Goal: Task Accomplishment & Management: Manage account settings

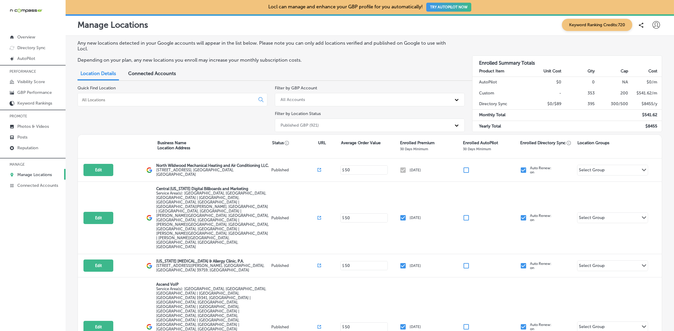
click at [565, 21] on div at bounding box center [656, 25] width 12 height 12
click at [565, 61] on p "My Teams" at bounding box center [643, 61] width 22 height 7
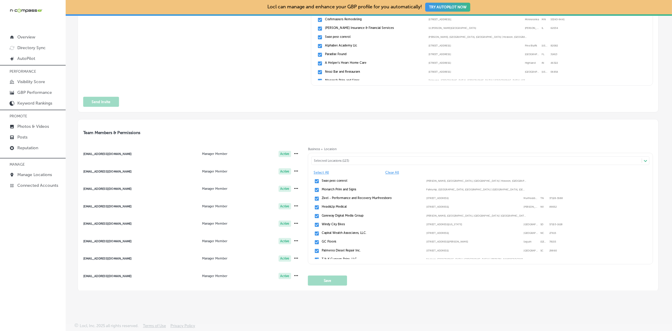
scroll to position [90, 0]
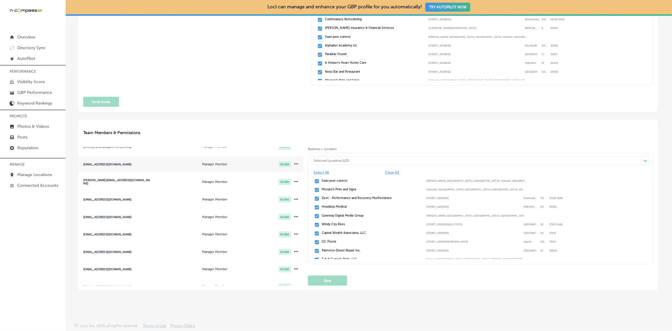
click at [97, 166] on span "[EMAIL_ADDRESS][DOMAIN_NAME] Manager Member Active" at bounding box center [190, 164] width 225 height 15
click at [396, 173] on span "Clear All" at bounding box center [418, 173] width 67 height 4
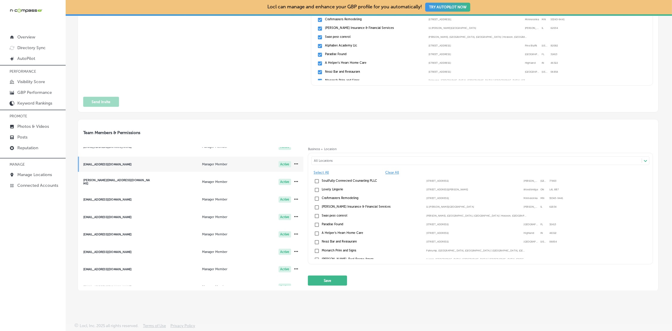
click at [328, 276] on button "Save" at bounding box center [327, 281] width 39 height 10
click at [338, 157] on div "All Locations" at bounding box center [477, 160] width 330 height 7
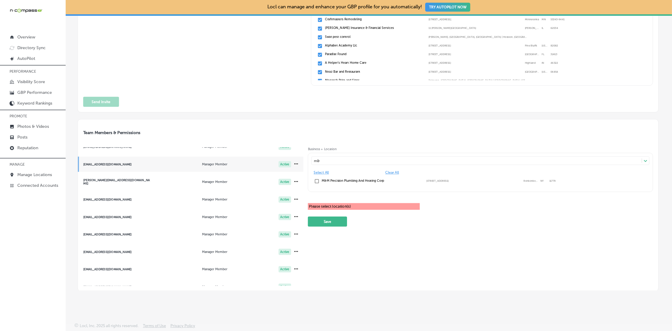
drag, startPoint x: 319, startPoint y: 179, endPoint x: 319, endPoint y: 196, distance: 16.7
click at [319, 179] on input "checkbox" at bounding box center [316, 181] width 5 height 5
click at [324, 220] on button "Save" at bounding box center [327, 222] width 39 height 10
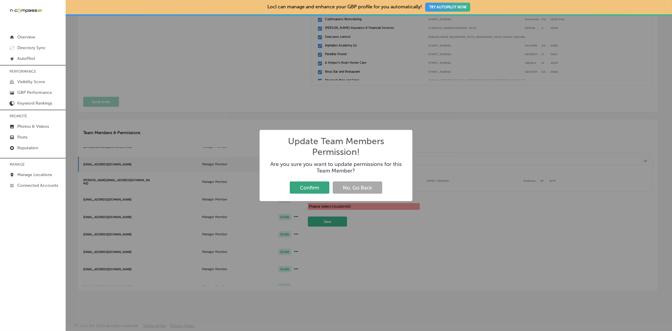
click at [318, 189] on button "Confirm" at bounding box center [310, 188] width 40 height 12
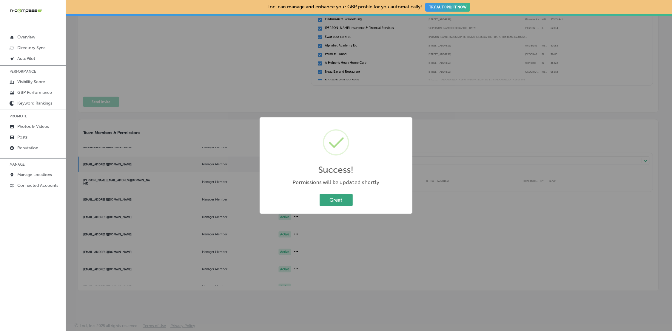
click at [346, 195] on button "Great" at bounding box center [335, 200] width 33 height 12
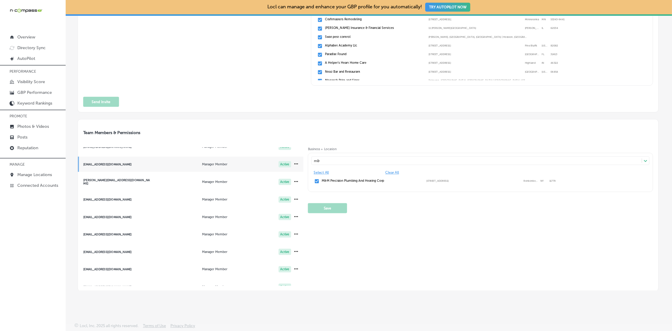
click at [344, 163] on div "m& m&" at bounding box center [477, 160] width 330 height 7
type input "m"
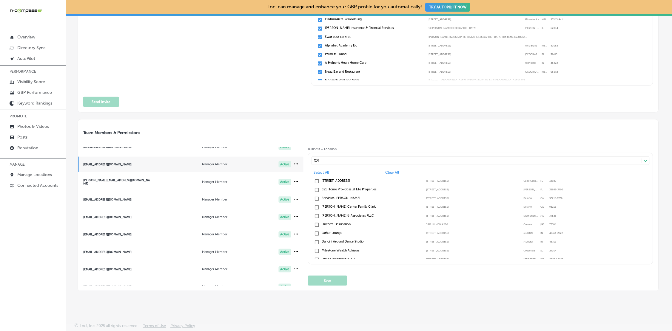
click at [316, 181] on input "checkbox" at bounding box center [316, 181] width 5 height 5
click at [332, 157] on div "321 321" at bounding box center [477, 160] width 330 height 7
type input "3"
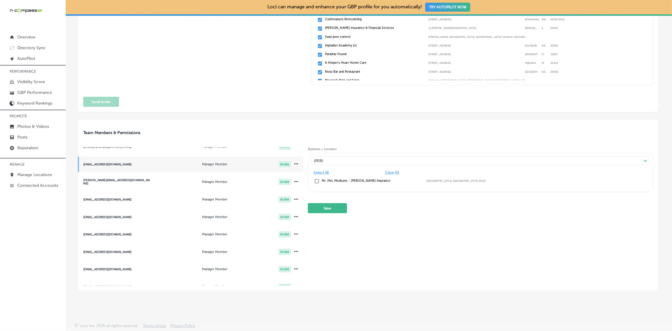
click at [316, 180] on div "Mr. Mrs. Medicare - [PERSON_NAME] Insurance [GEOGRAPHIC_DATA]" at bounding box center [480, 181] width 334 height 7
click at [349, 160] on div "[PERSON_NAME] [PERSON_NAME]" at bounding box center [477, 160] width 330 height 7
type input "o"
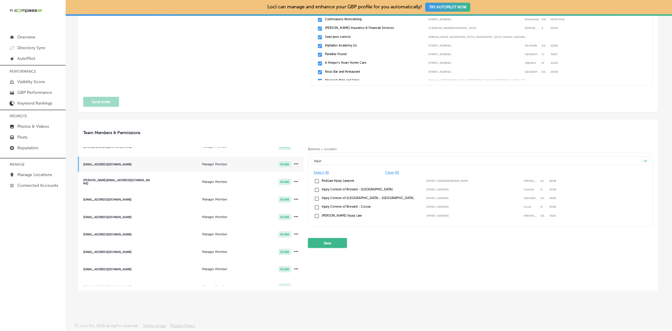
click at [316, 207] on input "checkbox" at bounding box center [316, 207] width 5 height 5
click at [335, 243] on button "Save" at bounding box center [327, 243] width 39 height 10
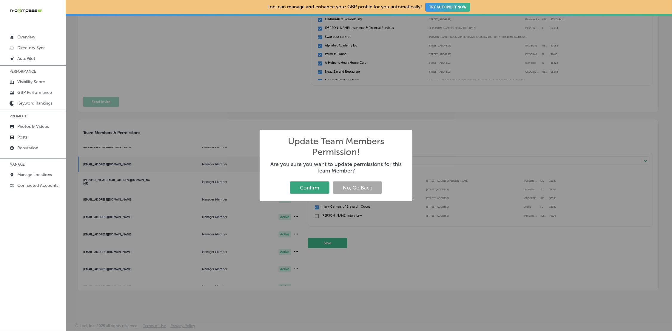
click at [319, 186] on button "Confirm" at bounding box center [310, 188] width 40 height 12
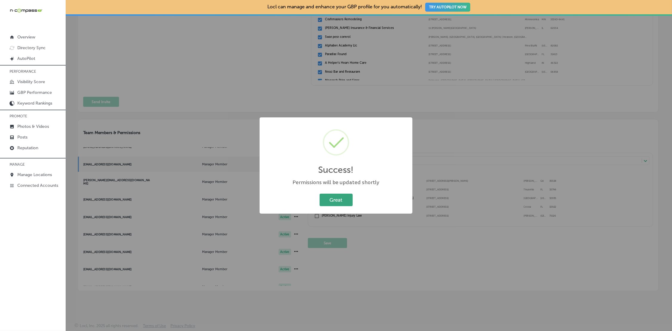
click at [344, 197] on button "Great" at bounding box center [335, 200] width 33 height 12
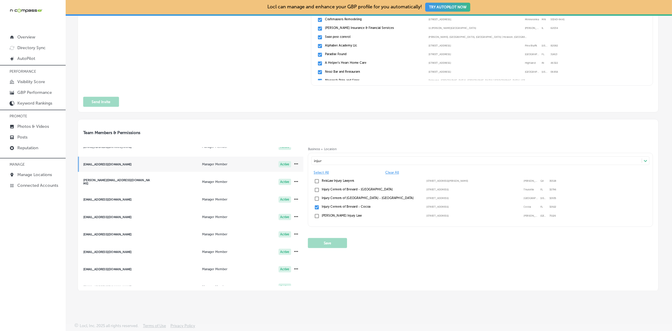
drag, startPoint x: 396, startPoint y: 249, endPoint x: 342, endPoint y: 160, distance: 104.5
click at [396, 249] on div "Business + Location injur injur Path Created with Sketch. Select All Clear All …" at bounding box center [480, 216] width 345 height 139
click at [341, 159] on div "injur injur" at bounding box center [477, 160] width 330 height 7
type input "i"
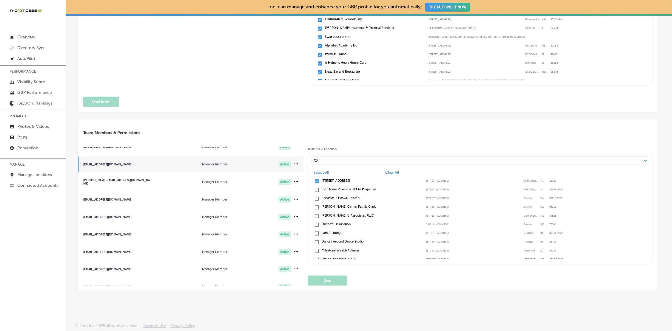
type input "3"
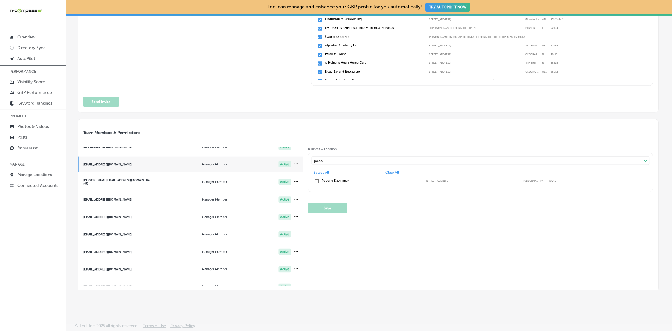
click at [328, 179] on label "Pocono Daytripper" at bounding box center [371, 181] width 100 height 4
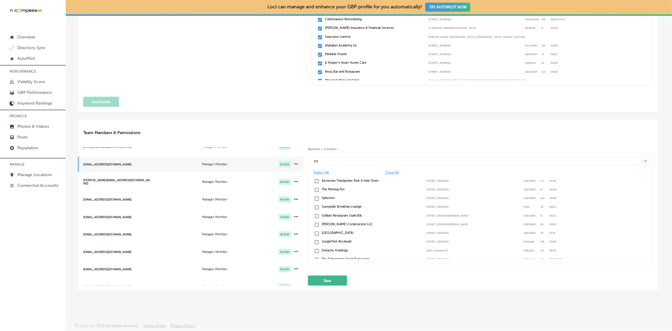
type input "p"
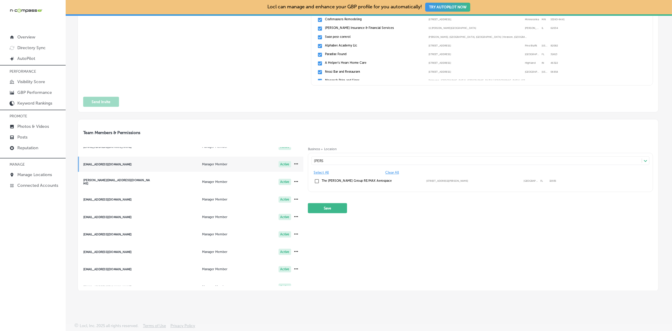
click at [347, 180] on label "The [PERSON_NAME] Group RE/MAX Aerospace" at bounding box center [371, 181] width 100 height 4
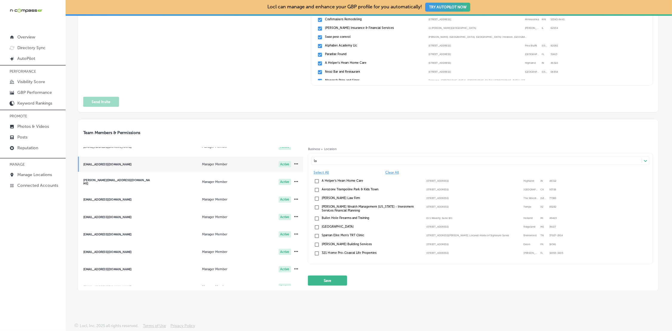
type input "l"
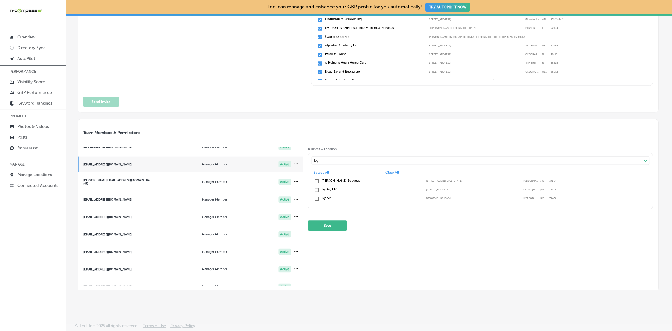
click at [338, 189] on label "Ivy Air, LLC" at bounding box center [371, 190] width 100 height 4
click at [347, 157] on div "[PERSON_NAME] Path Created with Sketch." at bounding box center [480, 161] width 338 height 9
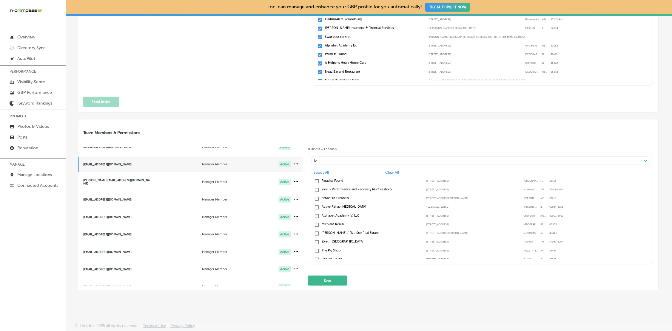
type input "i"
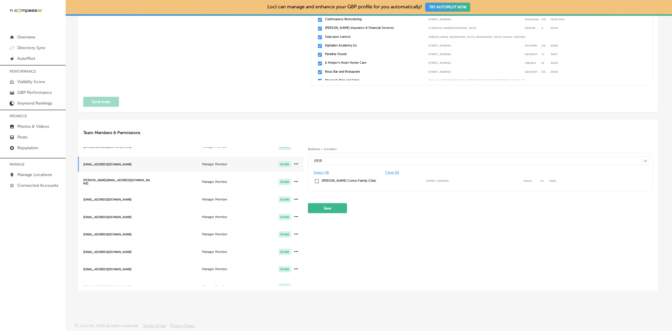
click at [343, 179] on label "[PERSON_NAME] Center Family Clinic" at bounding box center [371, 181] width 100 height 4
type input "g"
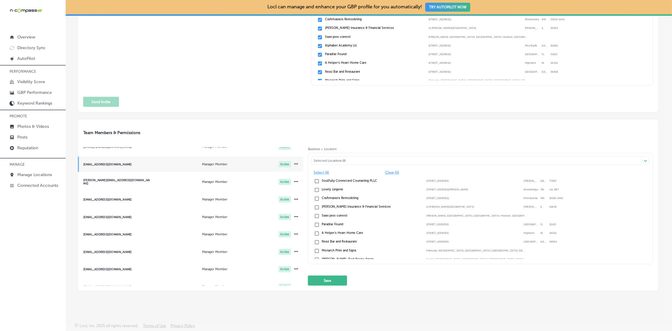
type input "ser"
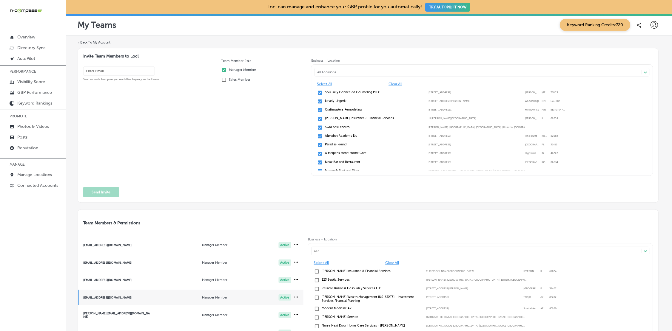
scroll to position [57, 0]
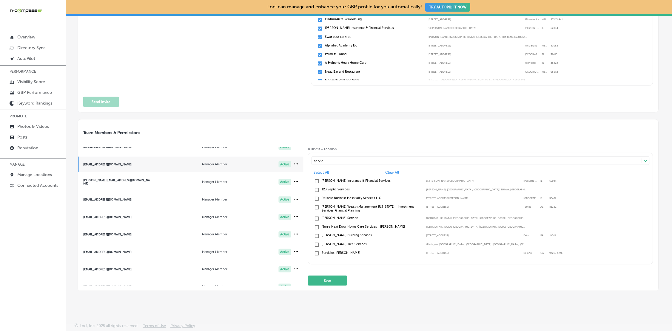
click at [316, 252] on input "checkbox" at bounding box center [316, 253] width 5 height 5
click at [340, 159] on div "servic servic" at bounding box center [477, 160] width 330 height 7
type input "s"
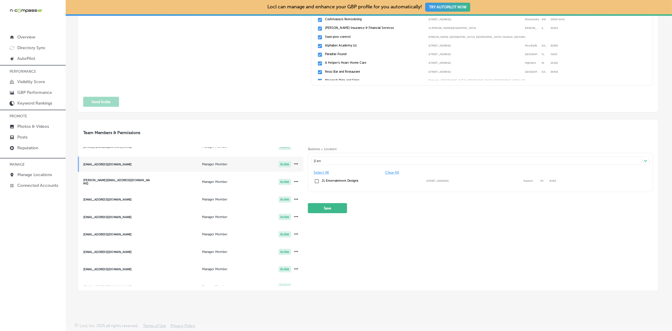
click at [339, 182] on div "JL Entertainment Designs 643 Swedesford Road, Malvern, PA, 19355 643 Swedesford…" at bounding box center [480, 181] width 334 height 7
type input "j"
click at [341, 179] on label "Windfall Construction Co" at bounding box center [371, 181] width 100 height 4
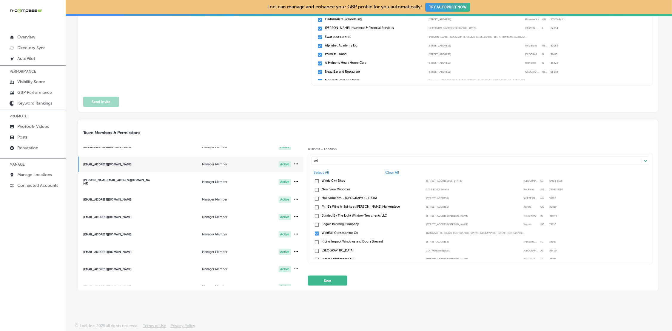
type input "w"
click at [323, 277] on button "Save" at bounding box center [327, 281] width 39 height 10
click at [330, 280] on button "Save" at bounding box center [327, 281] width 39 height 10
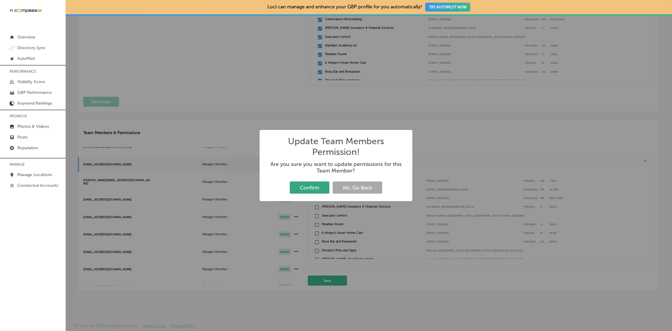
click at [313, 189] on button "Confirm" at bounding box center [310, 188] width 40 height 12
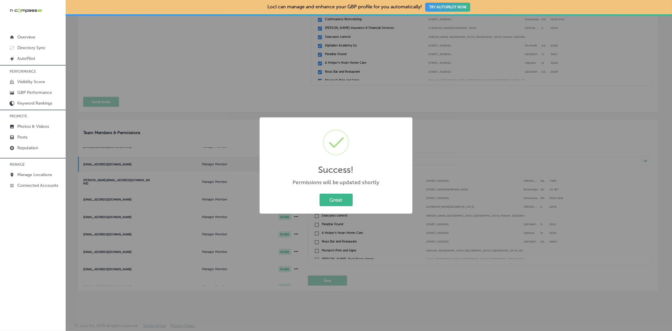
click at [338, 196] on div "Success! × Permissions will be updated shortly Great Cancel" at bounding box center [335, 166] width 153 height 96
click at [333, 205] on button "Great" at bounding box center [335, 200] width 33 height 12
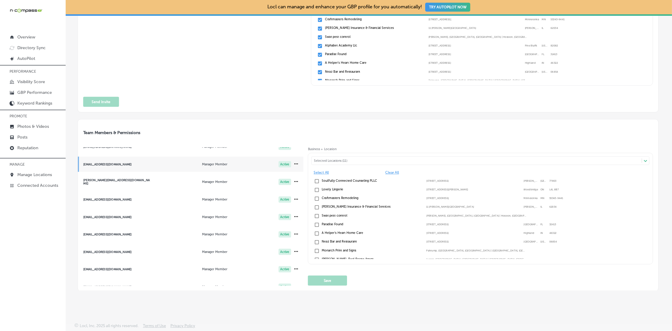
click at [356, 160] on div "Selected Locations (11)" at bounding box center [479, 161] width 330 height 4
click at [356, 161] on div "Selected Locations (11)" at bounding box center [479, 161] width 330 height 4
type input "s"
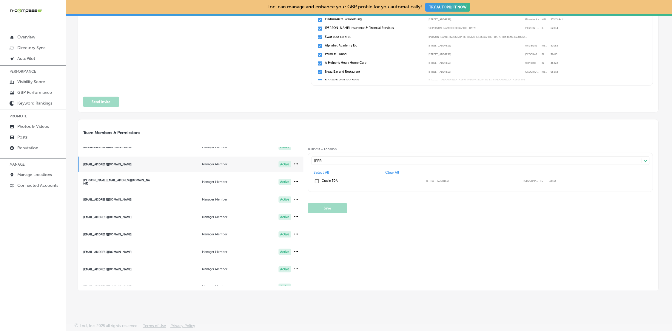
click at [335, 182] on div "Cruzin 30A 15600 Starfish St Suite 155, Panama City Beach, FL, 32413 15600 Star…" at bounding box center [480, 181] width 334 height 7
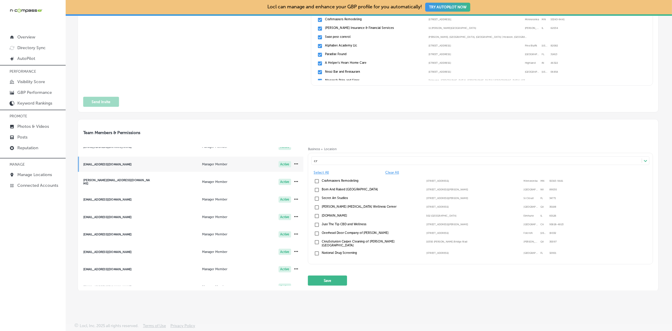
type input "c"
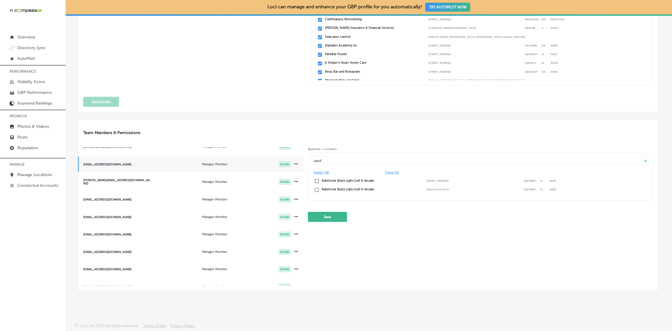
click at [330, 188] on label "Rainforest Black Light Golf & Arcade" at bounding box center [371, 190] width 100 height 4
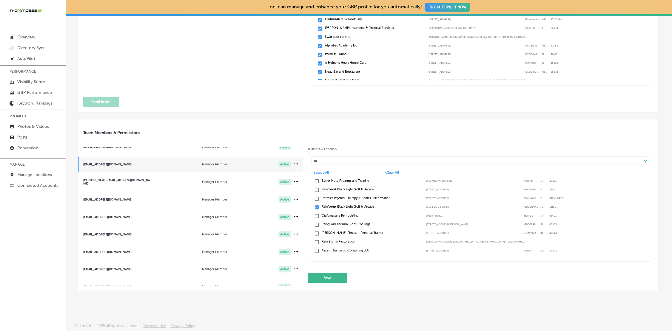
type input "r"
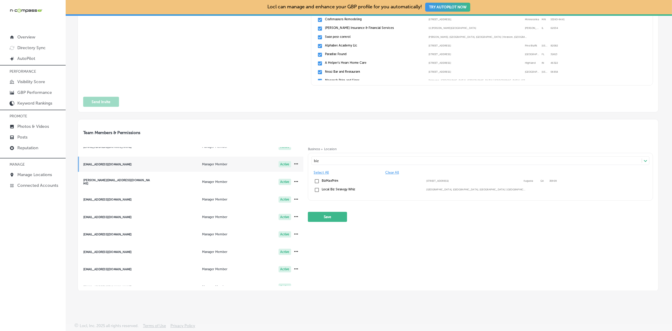
click at [348, 181] on label "BizMaxPrint" at bounding box center [371, 181] width 100 height 4
type input "b"
click at [339, 179] on label "[GEOGRAPHIC_DATA]" at bounding box center [371, 181] width 100 height 4
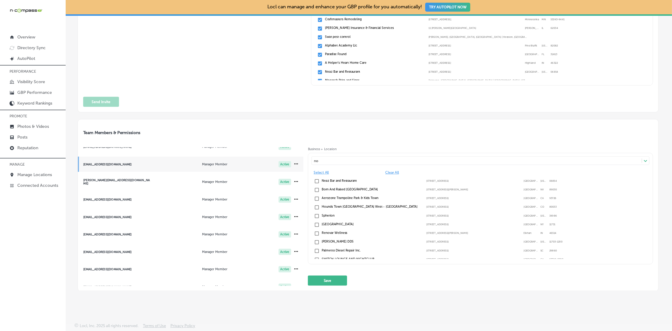
type input "n"
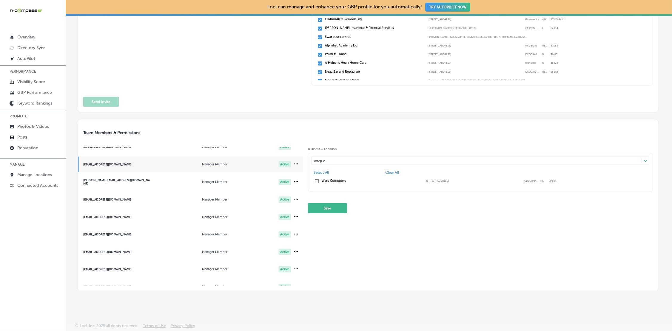
click at [354, 182] on div "Warp Computers 4701 Atlantic Ave #107, Raleigh, NC, 27604 4701 Atlantic Ave #10…" at bounding box center [480, 181] width 334 height 7
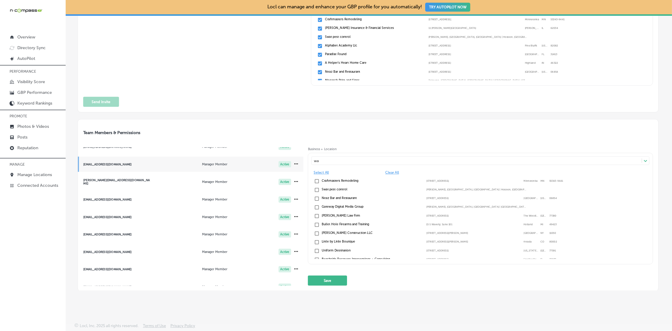
type input "w"
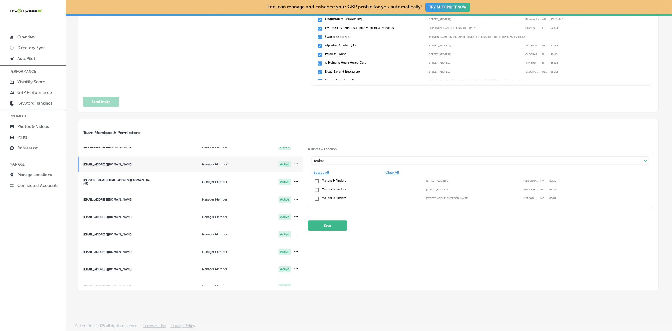
click at [431, 180] on label "[STREET_ADDRESS]" at bounding box center [473, 181] width 95 height 3
type input "m"
click at [329, 179] on label "MyVet" at bounding box center [371, 181] width 100 height 4
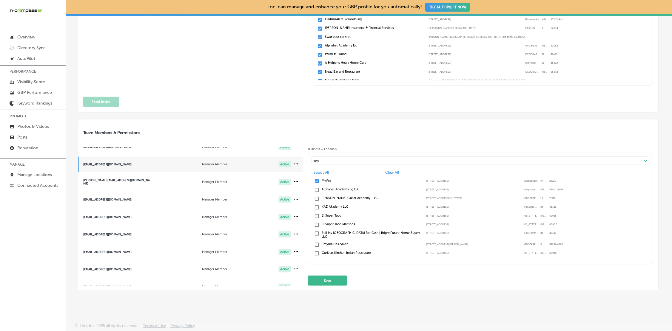
type input "m"
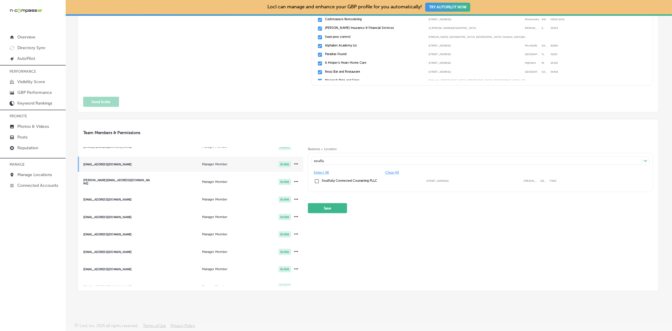
click at [333, 179] on label "SoulFully Connected Counseling PLLC" at bounding box center [371, 181] width 100 height 4
click at [326, 209] on button "Save" at bounding box center [327, 208] width 39 height 10
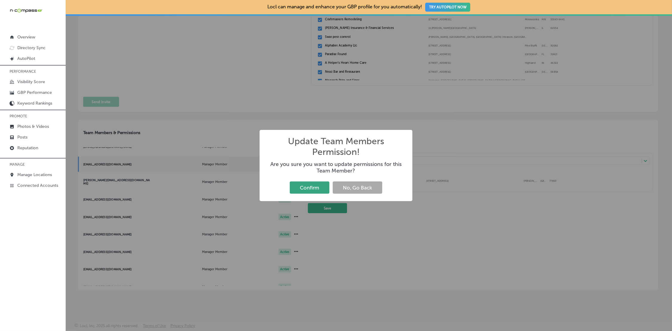
click at [315, 188] on button "Confirm" at bounding box center [310, 188] width 40 height 12
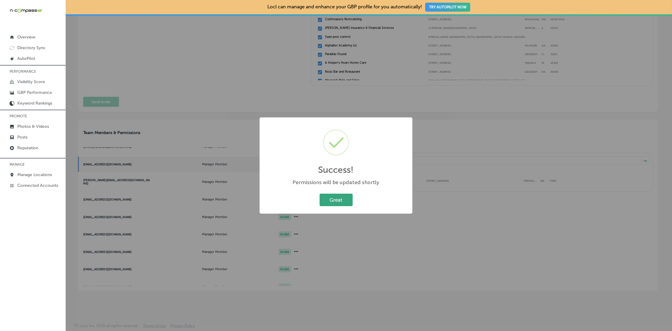
click at [333, 200] on button "Great" at bounding box center [335, 200] width 33 height 12
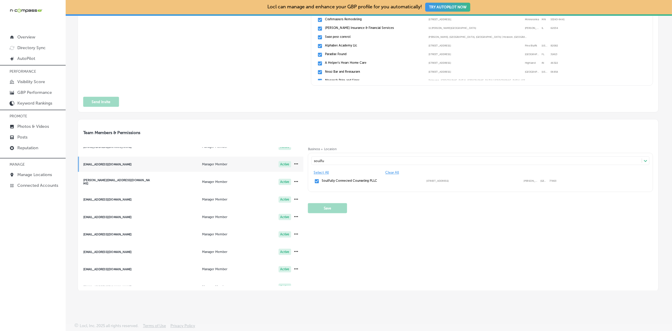
click at [343, 161] on div "soulfu soulfu" at bounding box center [477, 160] width 330 height 7
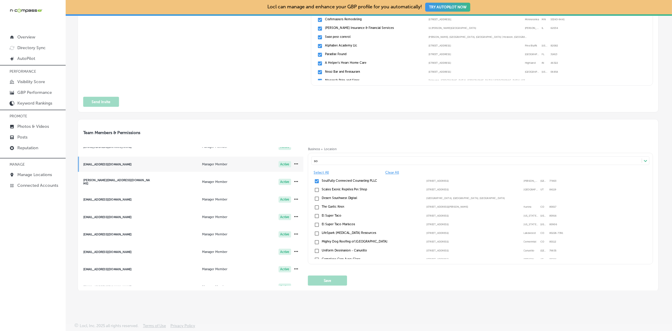
type input "s"
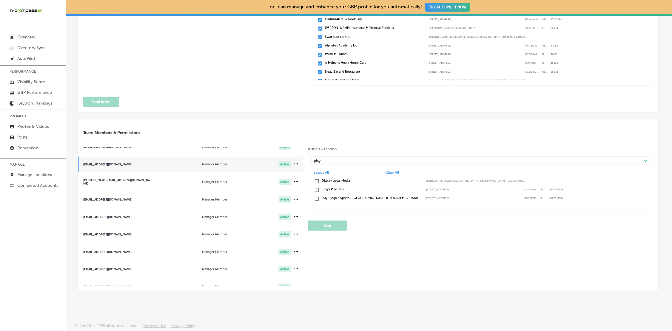
click at [331, 198] on label "Play It Again Sports - [GEOGRAPHIC_DATA], [GEOGRAPHIC_DATA]" at bounding box center [371, 199] width 100 height 4
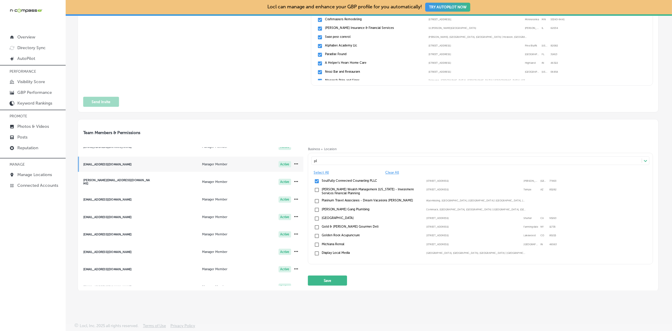
type input "p"
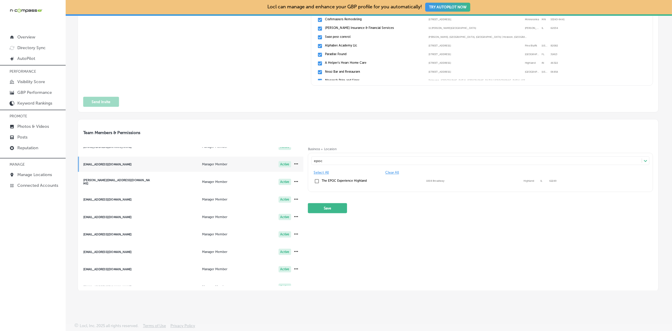
click at [343, 179] on label "The EPOC Experience Highland" at bounding box center [371, 181] width 100 height 4
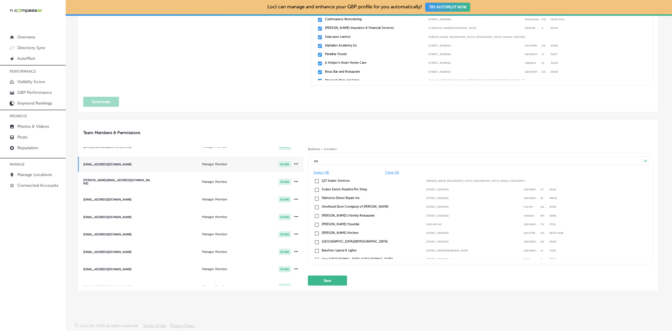
type input "e"
click at [334, 234] on label "[GEOGRAPHIC_DATA]" at bounding box center [371, 236] width 100 height 4
type input "s"
type input "[GEOGRAPHIC_DATA]"
click at [331, 161] on div "Selected Locations (22) sarasota" at bounding box center [477, 160] width 330 height 7
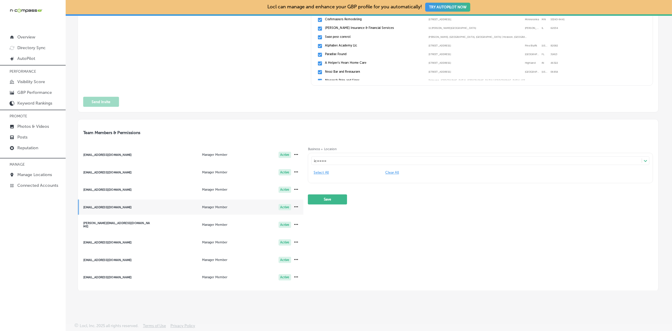
scroll to position [57, 0]
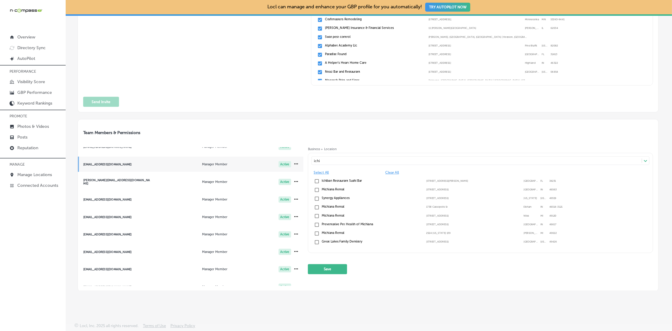
click at [332, 179] on label "Ichiban Restaurant Sushi Bar" at bounding box center [371, 181] width 100 height 4
type input "i"
click at [330, 199] on label "Superior Renovations" at bounding box center [371, 199] width 100 height 4
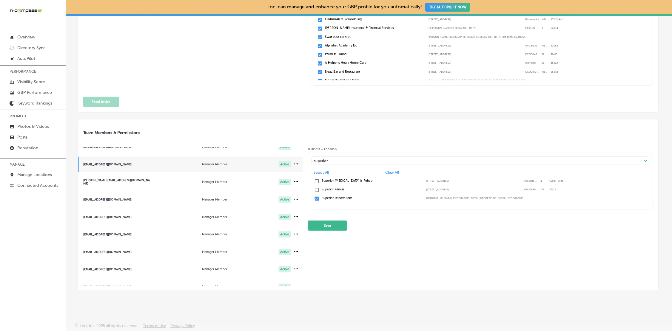
click at [316, 198] on input "checkbox" at bounding box center [316, 198] width 5 height 5
click at [315, 199] on input "checkbox" at bounding box center [316, 198] width 5 height 5
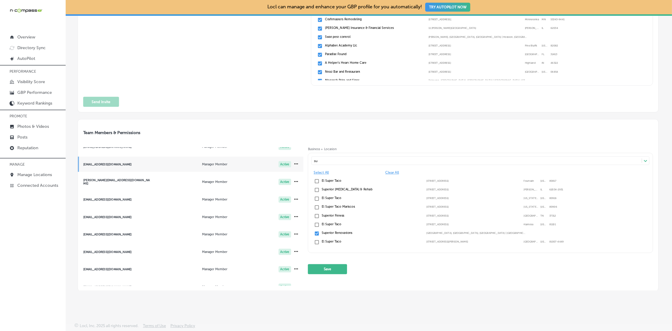
type input "s"
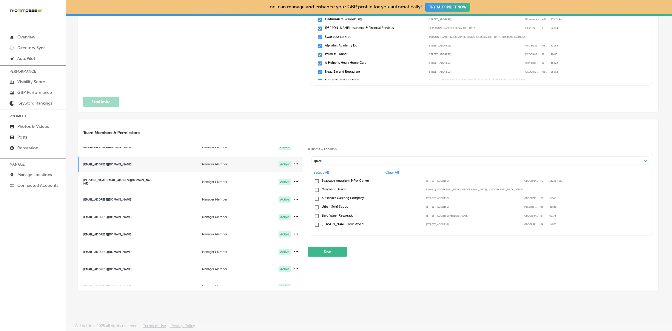
click at [336, 192] on div "Quartier's Design Parker, CO, USA | Littleton, CO, USA | C ..." at bounding box center [480, 190] width 334 height 7
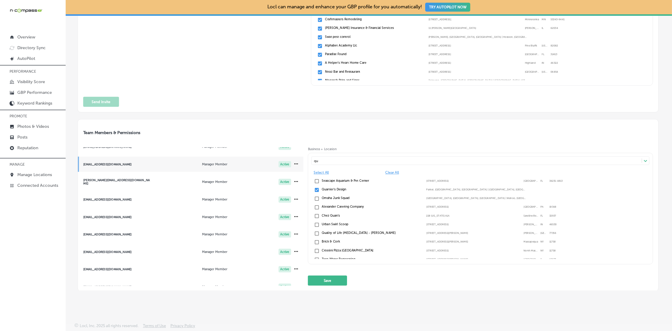
type input "q"
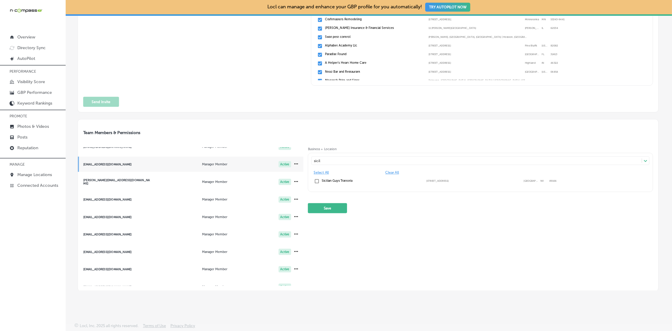
click at [343, 180] on label "Sicilian Guys Trattoria" at bounding box center [371, 181] width 100 height 4
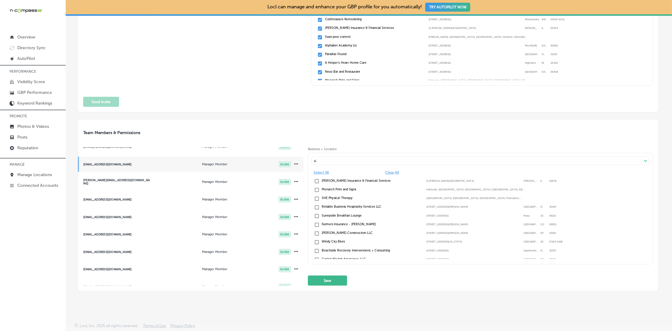
type input "s"
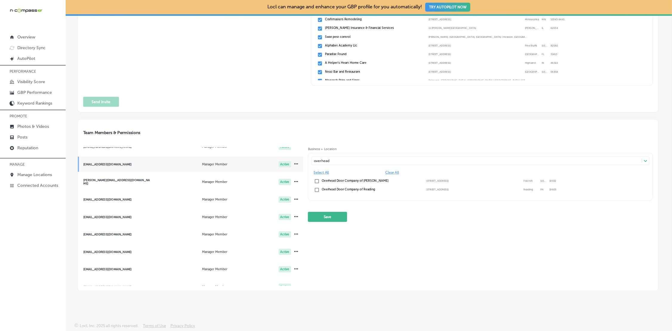
click at [350, 188] on label "Overhead Door Company of Reading" at bounding box center [371, 190] width 100 height 4
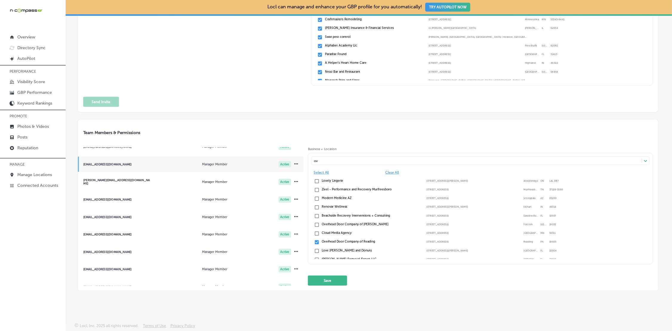
type input "o"
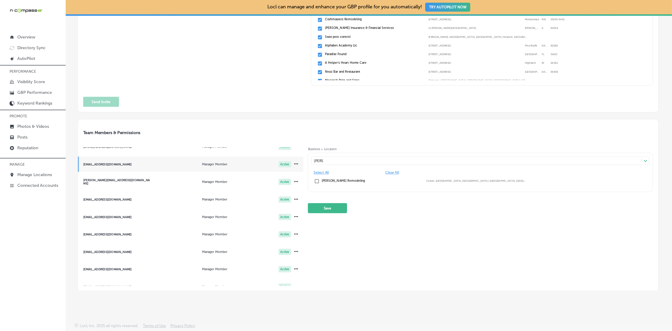
click at [339, 180] on label "[PERSON_NAME] Remodeling" at bounding box center [371, 181] width 100 height 4
type input "j"
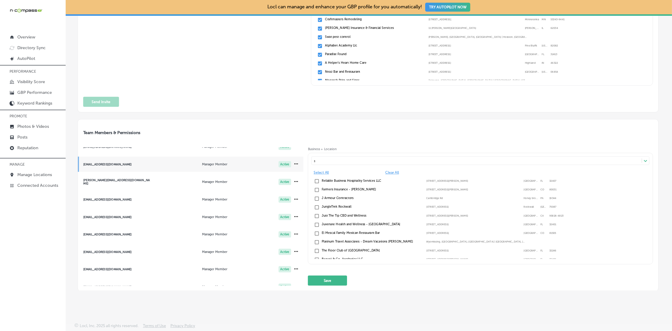
click at [376, 159] on div "shann j" at bounding box center [477, 160] width 330 height 7
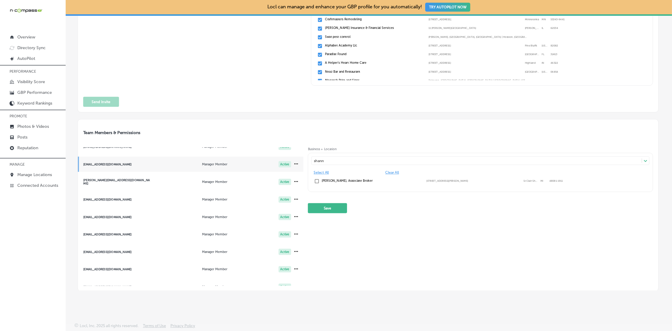
click at [353, 179] on label "[PERSON_NAME], Associate Broker" at bounding box center [371, 181] width 100 height 4
click at [330, 213] on div "Business + Location shann shann Path Created with Sketch. Select All Clear All …" at bounding box center [480, 216] width 345 height 139
click at [330, 207] on button "Save" at bounding box center [327, 208] width 39 height 10
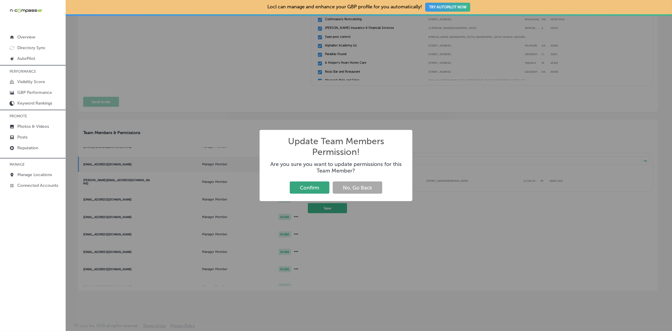
click at [319, 188] on button "Confirm" at bounding box center [310, 188] width 40 height 12
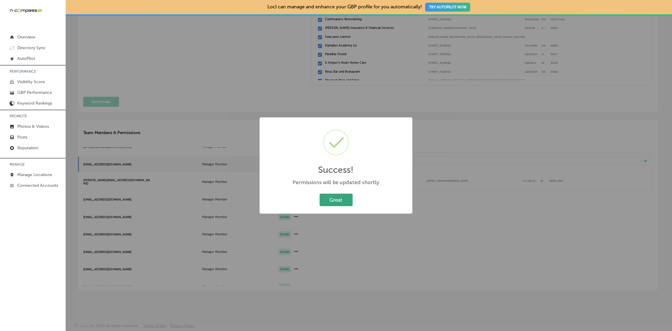
click at [338, 200] on button "Great" at bounding box center [335, 200] width 33 height 12
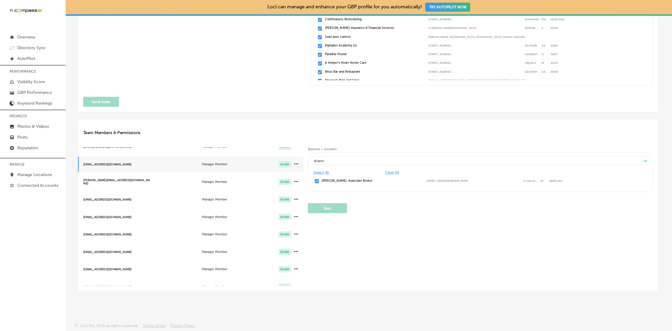
drag, startPoint x: 342, startPoint y: 154, endPoint x: 336, endPoint y: 161, distance: 9.1
click at [341, 154] on div "shann shann Path Created with Sketch. Select All Clear All Shannon Sails, Assoc…" at bounding box center [480, 172] width 345 height 39
click at [336, 161] on div "shann shann" at bounding box center [477, 160] width 330 height 7
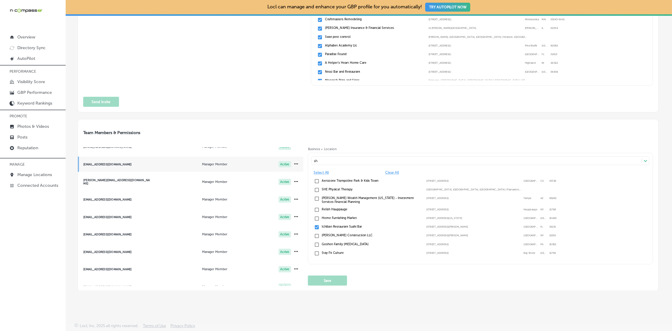
type input "s"
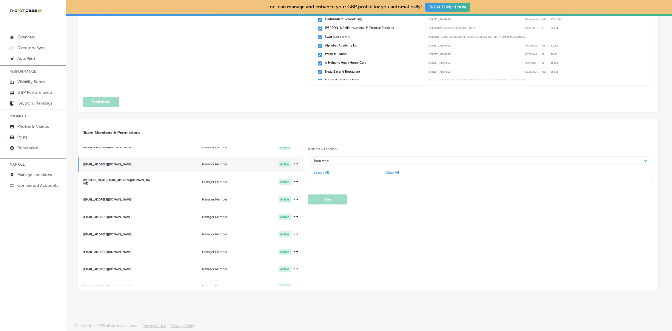
type input "incuran"
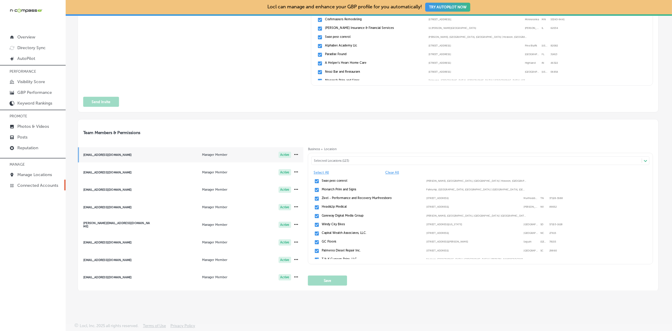
scroll to position [2, 0]
click at [158, 206] on span "[EMAIL_ADDRESS][DOMAIN_NAME] Manager Member Active" at bounding box center [190, 205] width 225 height 15
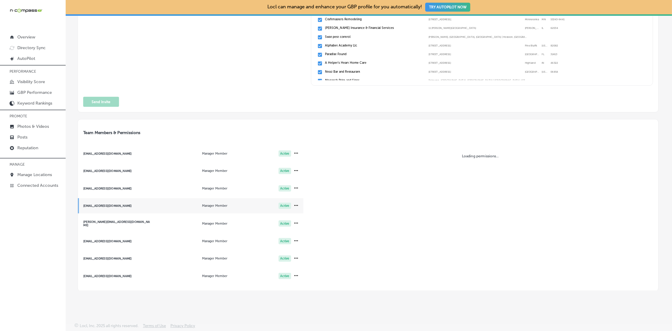
scroll to position [0, 0]
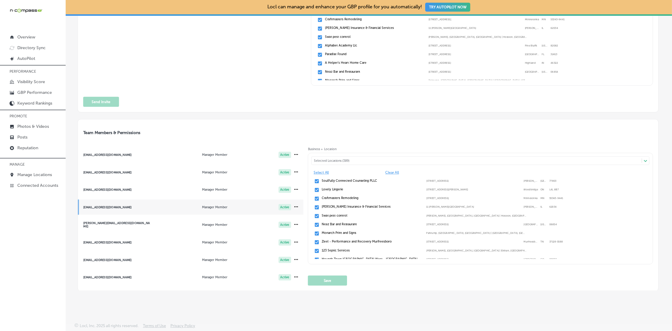
click at [335, 160] on div "Selected Locations (389)" at bounding box center [479, 161] width 330 height 4
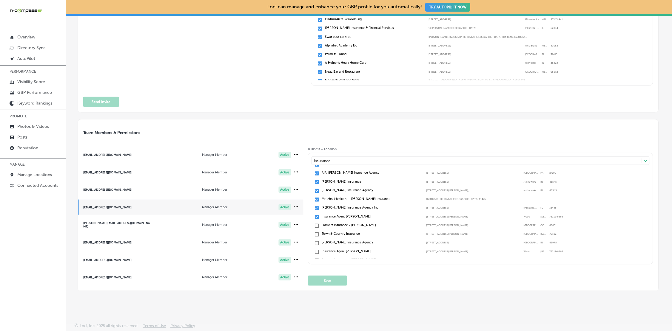
scroll to position [45, 0]
click at [316, 215] on input "checkbox" at bounding box center [316, 217] width 5 height 5
click at [316, 199] on input "checkbox" at bounding box center [316, 199] width 5 height 5
click at [314, 188] on input "checkbox" at bounding box center [316, 190] width 5 height 5
click at [316, 176] on div "Nationwide Insurance Jillian O'Brien Insurance Financial Services 230 W Market …" at bounding box center [480, 174] width 334 height 7
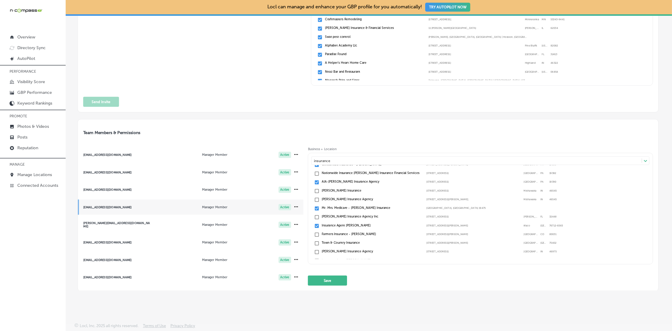
click at [312, 177] on div "option 230 W Market St, deselected. option 227 East Evergreen Street #1037 focu…" at bounding box center [480, 209] width 345 height 112
click at [315, 181] on input "checkbox" at bounding box center [316, 182] width 5 height 5
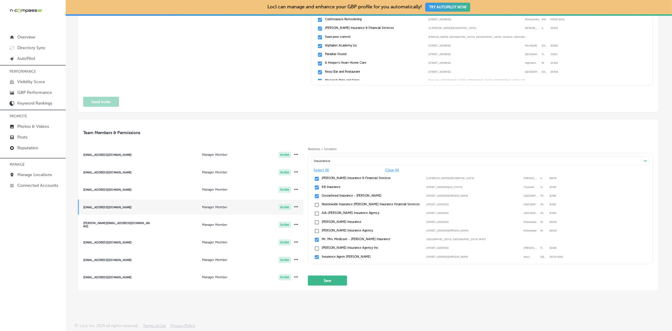
scroll to position [0, 0]
click at [319, 197] on input "checkbox" at bounding box center [316, 198] width 5 height 5
click at [316, 189] on input "checkbox" at bounding box center [316, 190] width 5 height 5
click at [313, 178] on div "Babcock Insurance & Financial Services 11 Glen Ed Professional Park, Glen Carbo…" at bounding box center [480, 181] width 334 height 7
click at [340, 277] on button "Save" at bounding box center [327, 281] width 39 height 10
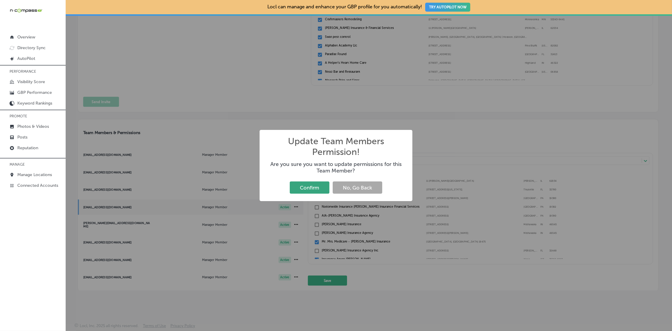
click at [313, 185] on button "Confirm" at bounding box center [310, 188] width 40 height 12
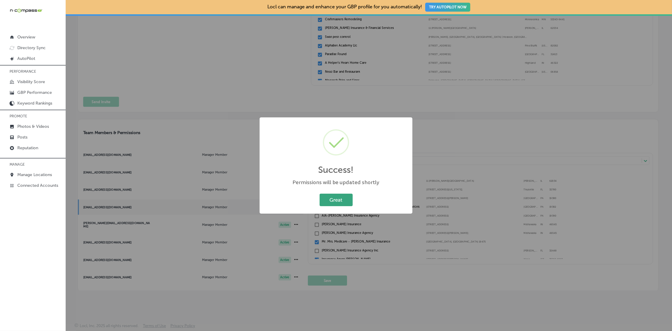
click at [347, 203] on button "Great" at bounding box center [335, 200] width 33 height 12
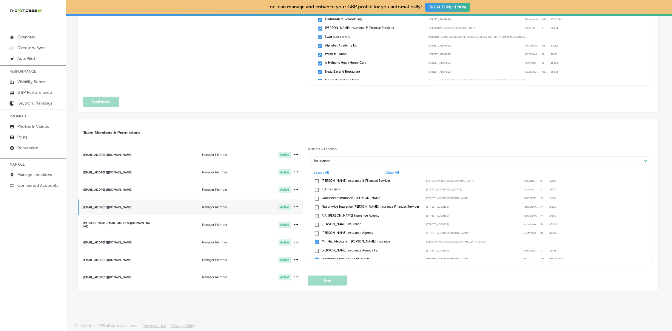
click at [346, 162] on div "insurance insurance" at bounding box center [477, 160] width 330 height 7
type input "i"
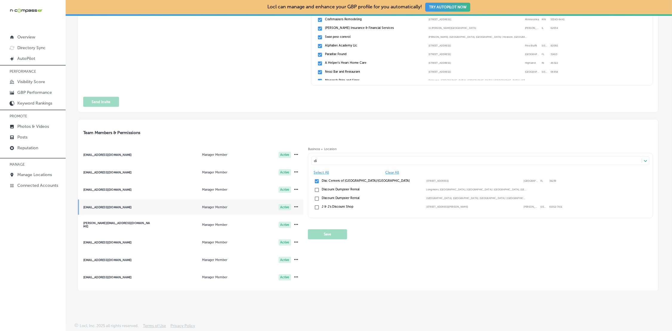
type input "d"
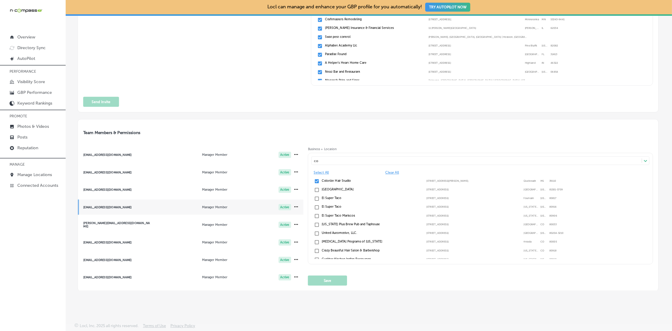
type input "c"
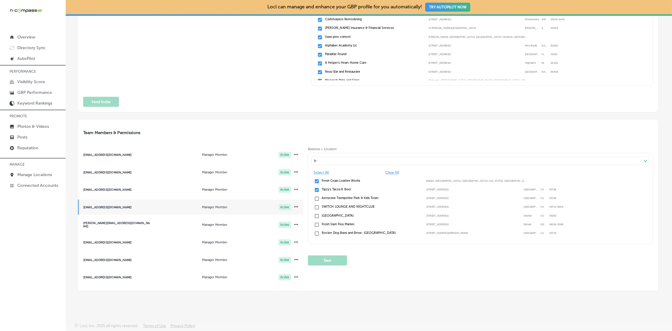
type input "f"
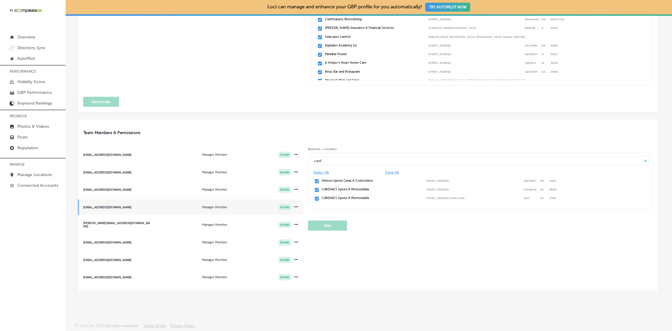
click at [315, 189] on input "checkbox" at bounding box center [316, 190] width 5 height 5
click at [317, 181] on input "checkbox" at bounding box center [316, 181] width 5 height 5
click at [323, 222] on button "Save" at bounding box center [327, 226] width 39 height 10
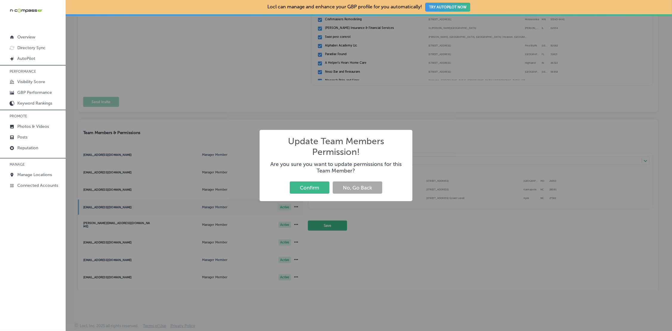
click at [314, 184] on button "Confirm" at bounding box center [310, 188] width 40 height 12
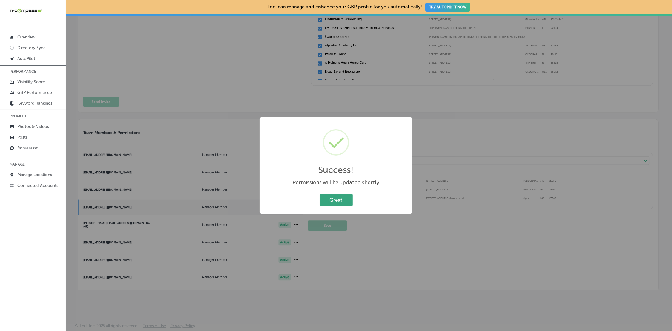
click at [333, 201] on button "Great" at bounding box center [335, 200] width 33 height 12
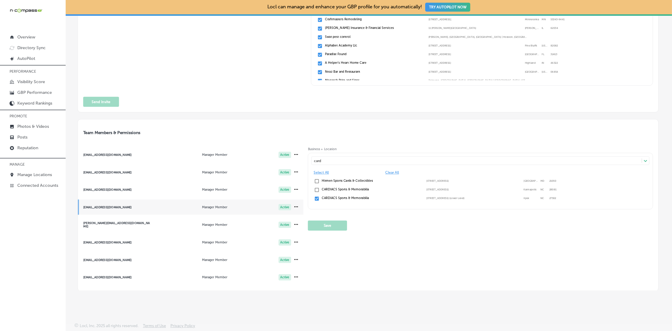
click at [354, 162] on div "card card" at bounding box center [477, 160] width 330 height 7
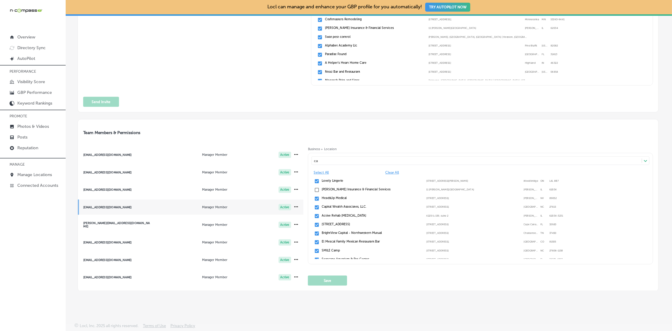
type input "c"
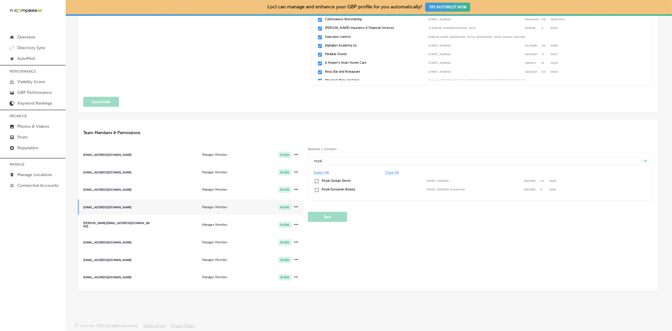
click at [345, 178] on div "Royal Garage Doors 10277 Woodrose Ct, Highlands Ranch, CO, 80129 10277 Woodrose…" at bounding box center [480, 181] width 334 height 7
type input "r"
type input "prest"
click at [323, 227] on button "Save" at bounding box center [327, 226] width 39 height 10
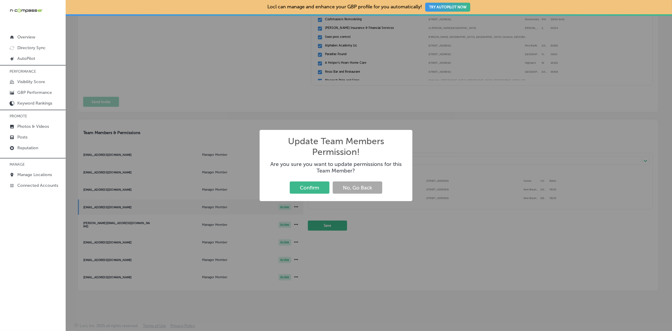
click at [315, 182] on button "Confirm" at bounding box center [310, 188] width 40 height 12
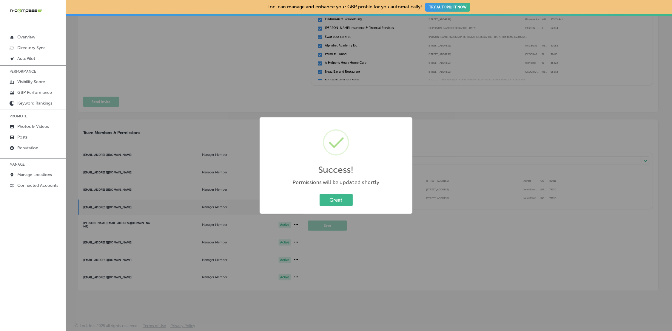
drag, startPoint x: 337, startPoint y: 198, endPoint x: 422, endPoint y: 286, distance: 122.5
click at [337, 198] on button "Great" at bounding box center [335, 200] width 33 height 12
